Goal: Navigation & Orientation: Find specific page/section

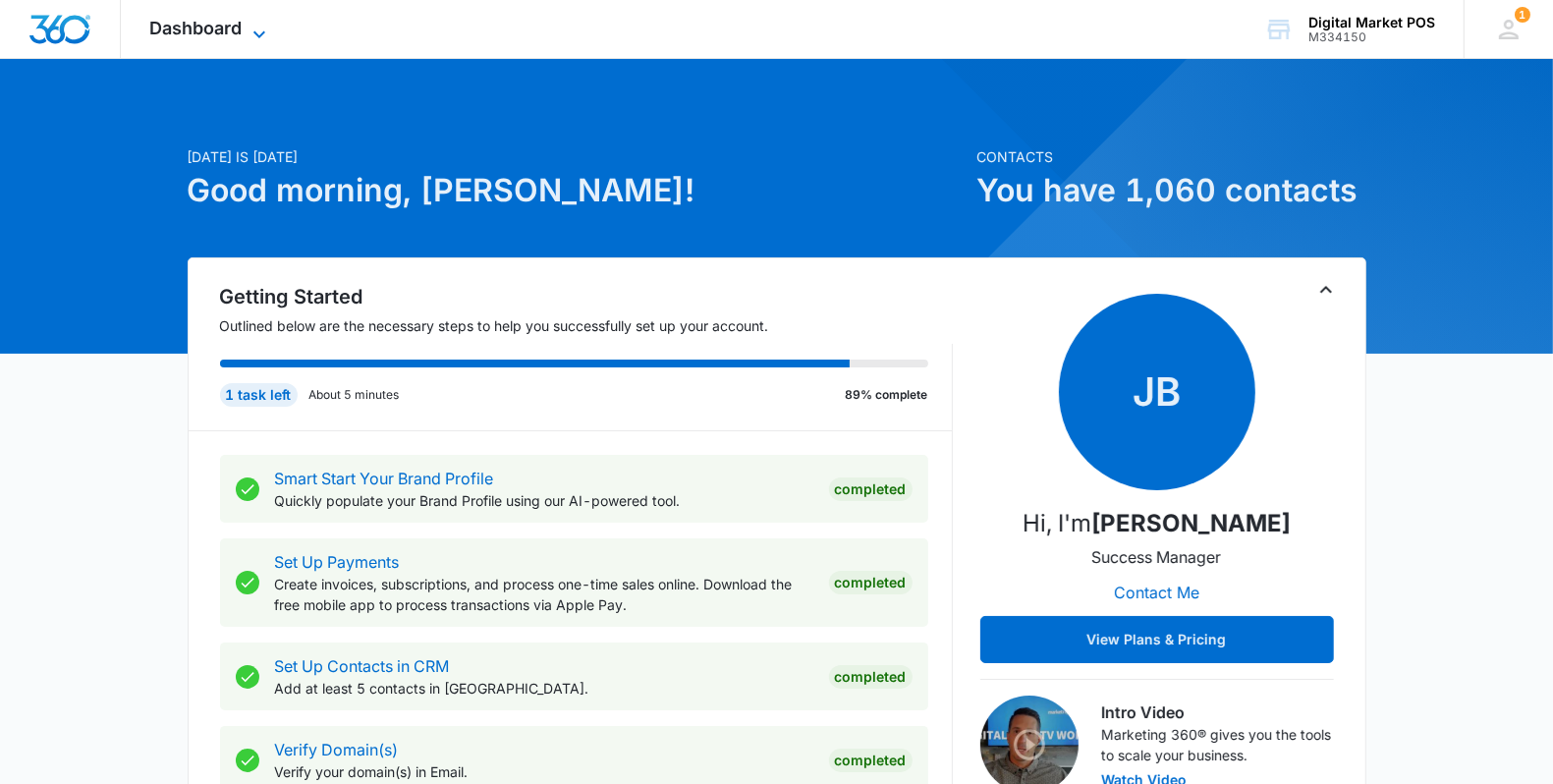
click at [205, 20] on span "Dashboard" at bounding box center [197, 28] width 93 height 21
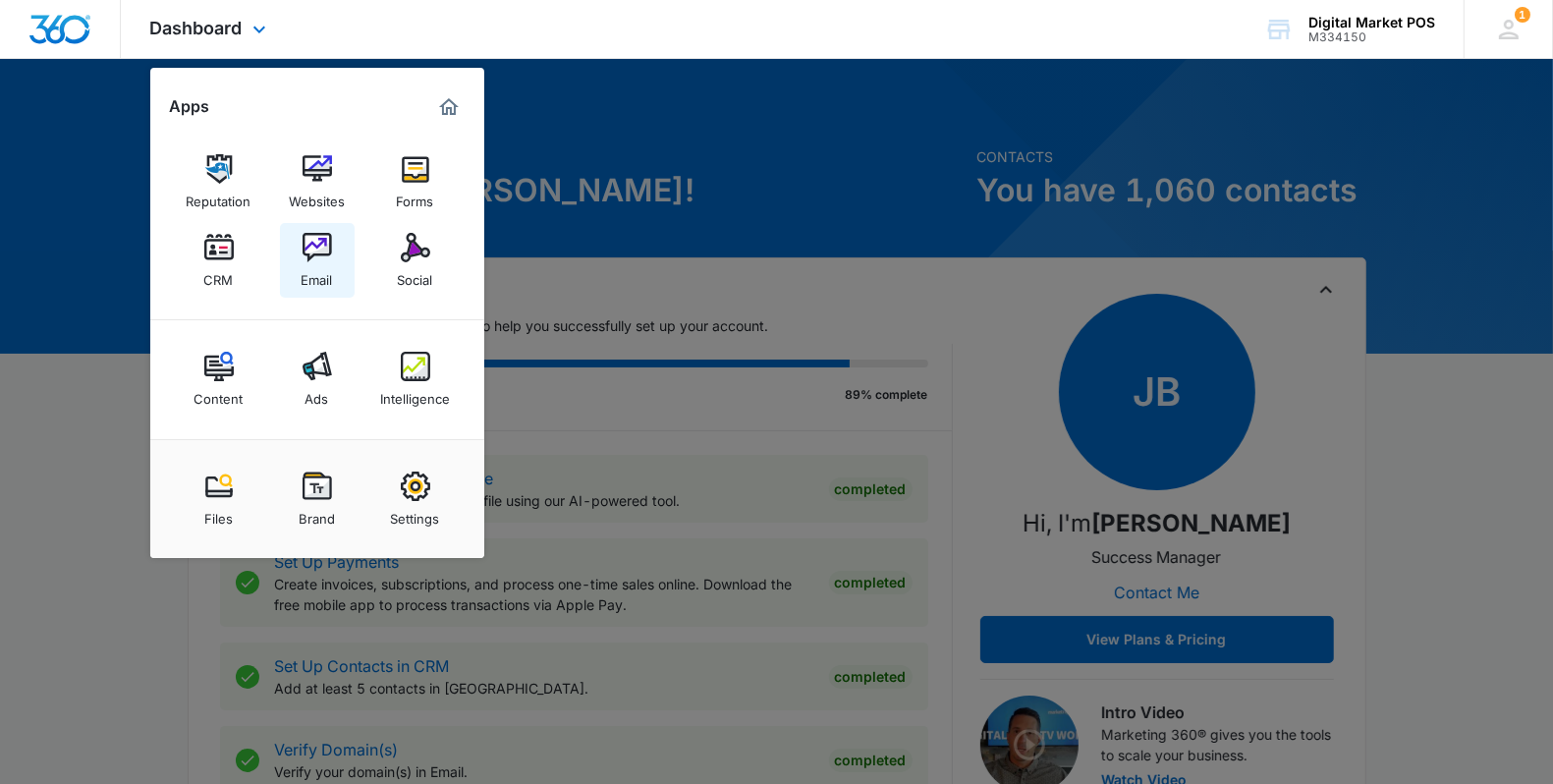
click at [310, 242] on img at bounding box center [317, 247] width 30 height 30
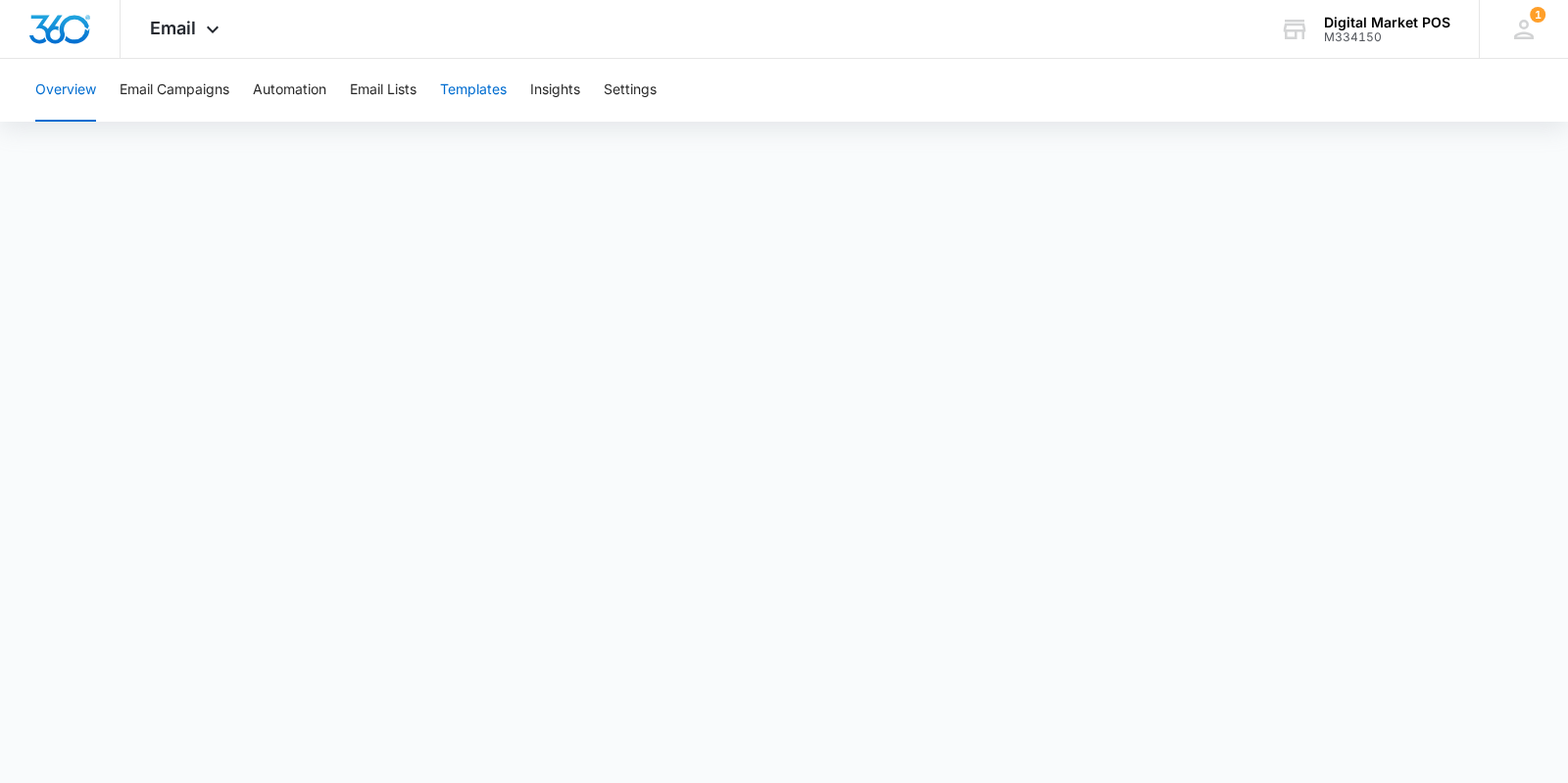
click at [477, 87] on button "Templates" at bounding box center [473, 90] width 67 height 63
click at [283, 95] on button "Automation" at bounding box center [290, 90] width 74 height 63
click at [290, 92] on button "Automation" at bounding box center [290, 90] width 74 height 63
click at [424, 91] on div "Overview Email Campaigns Automation Email Lists Templates Insights Settings" at bounding box center [710, 90] width 1373 height 63
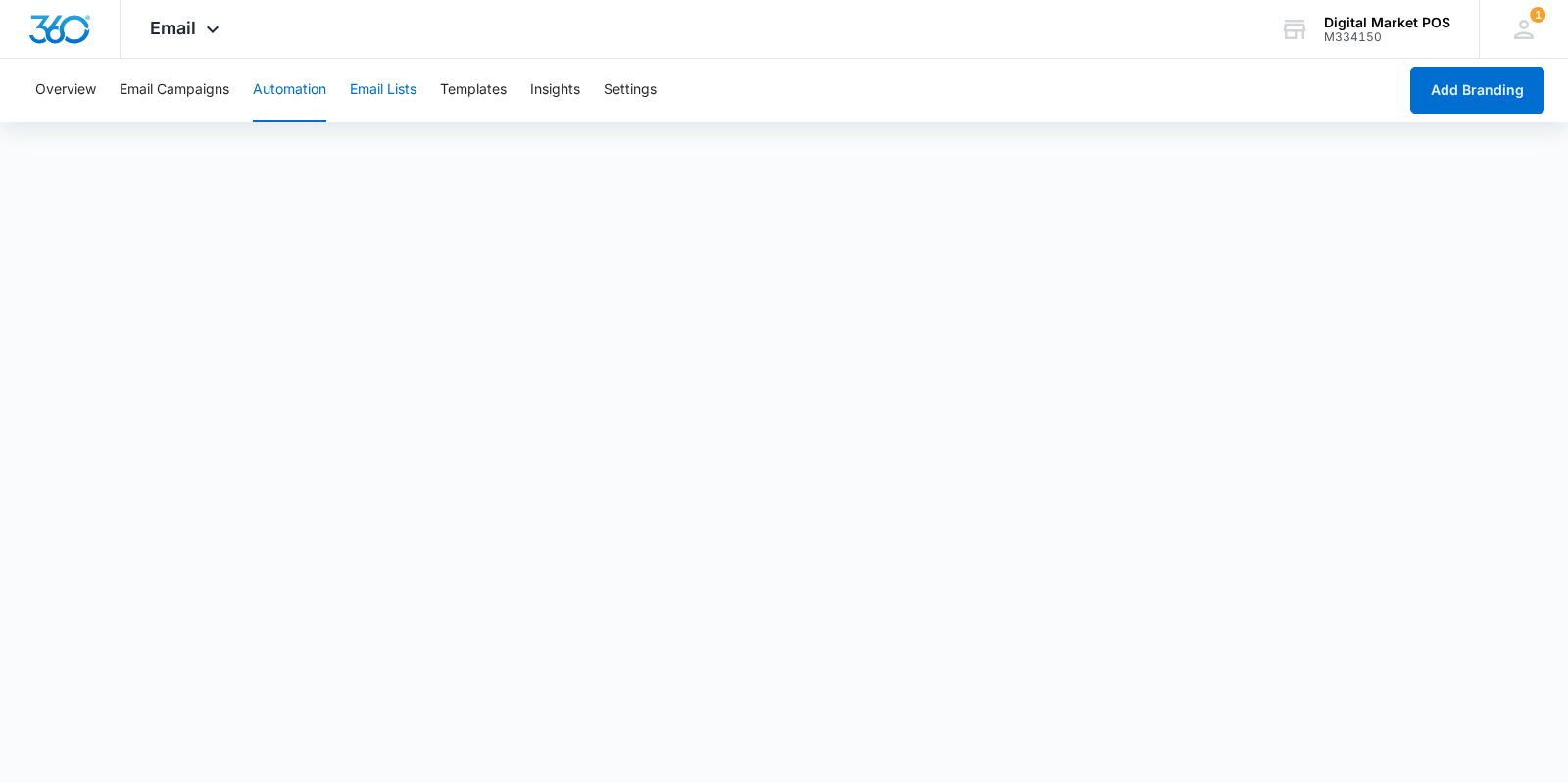
click at [393, 92] on button "Email Lists" at bounding box center [382, 90] width 67 height 63
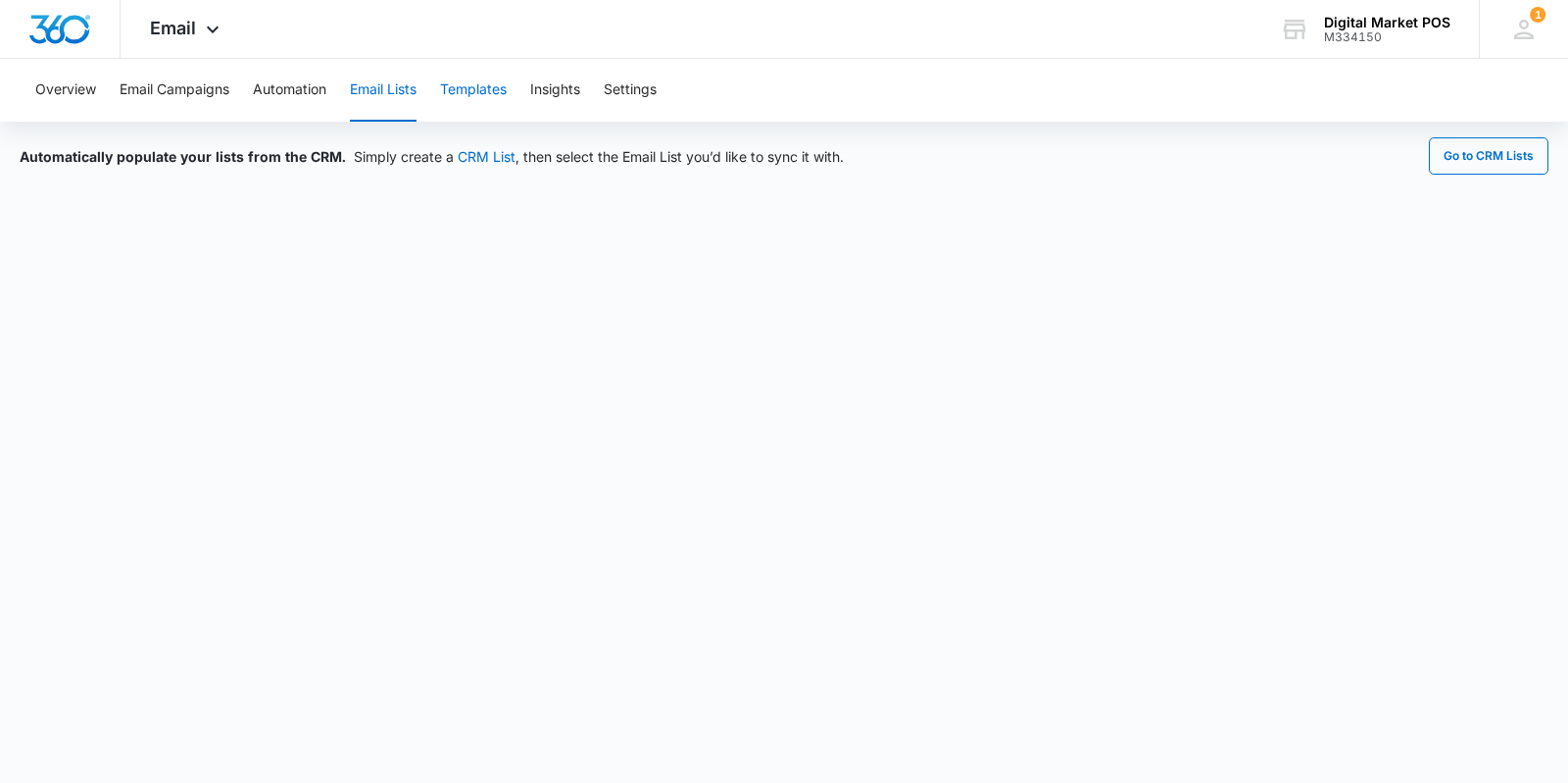
click at [476, 84] on button "Templates" at bounding box center [473, 90] width 67 height 63
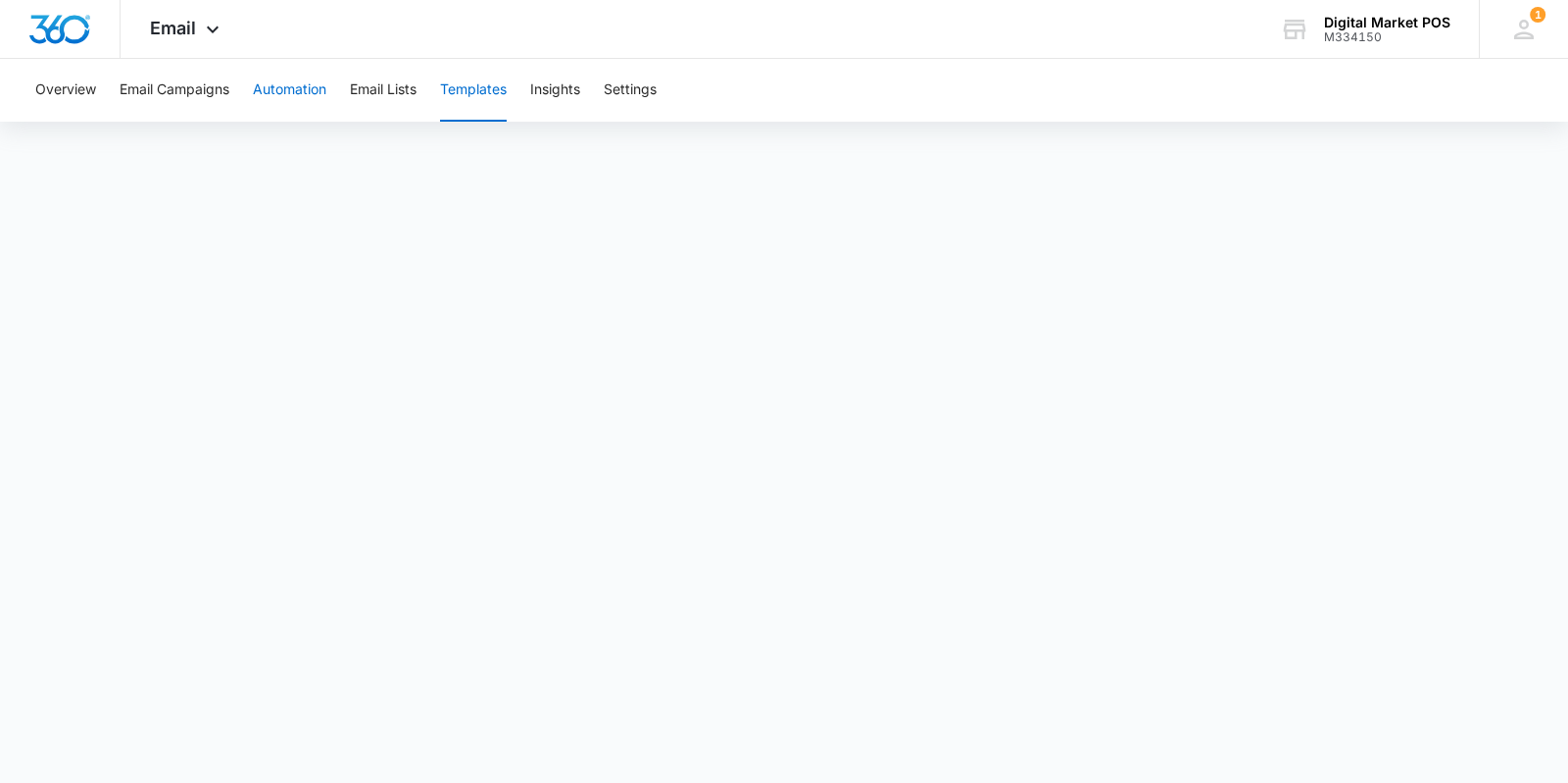
click at [300, 90] on button "Automation" at bounding box center [290, 90] width 74 height 63
